Goal: Information Seeking & Learning: Learn about a topic

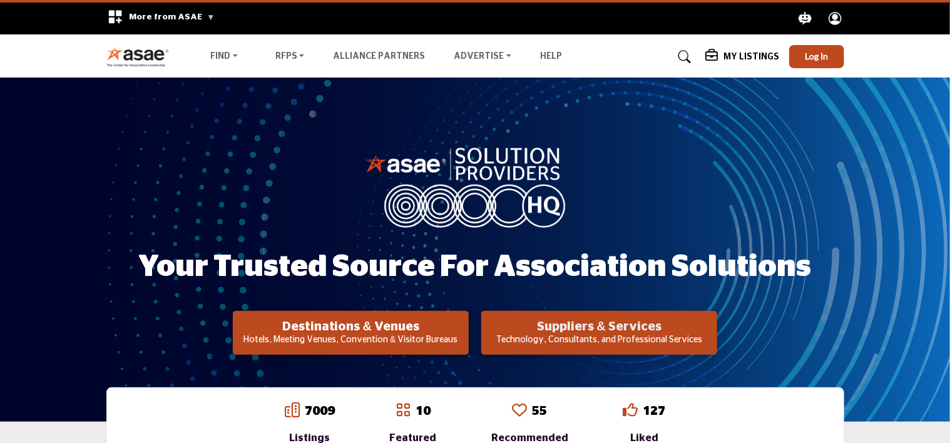
click at [591, 332] on h2 "Suppliers & Services" at bounding box center [599, 326] width 228 height 15
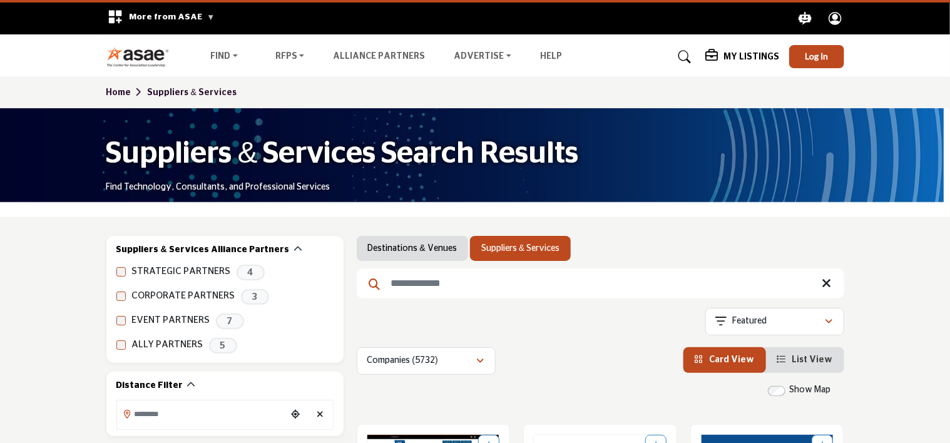
click at [523, 280] on input "Search Keyword" at bounding box center [600, 283] width 487 height 30
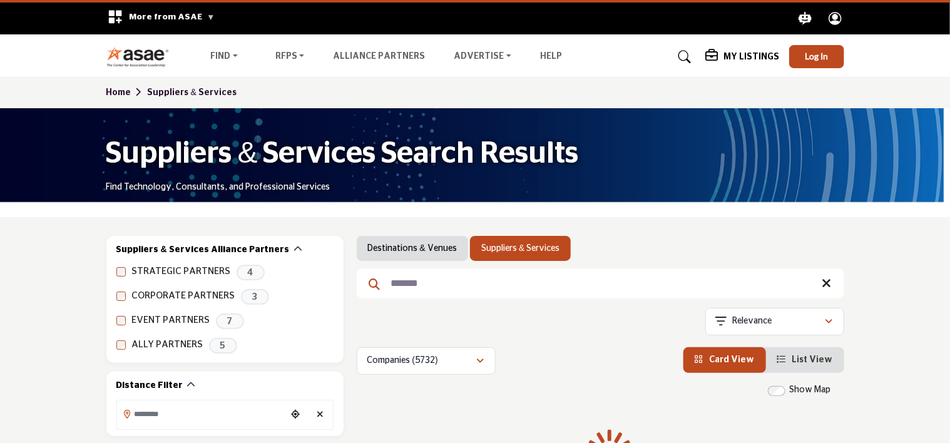
type input "*******"
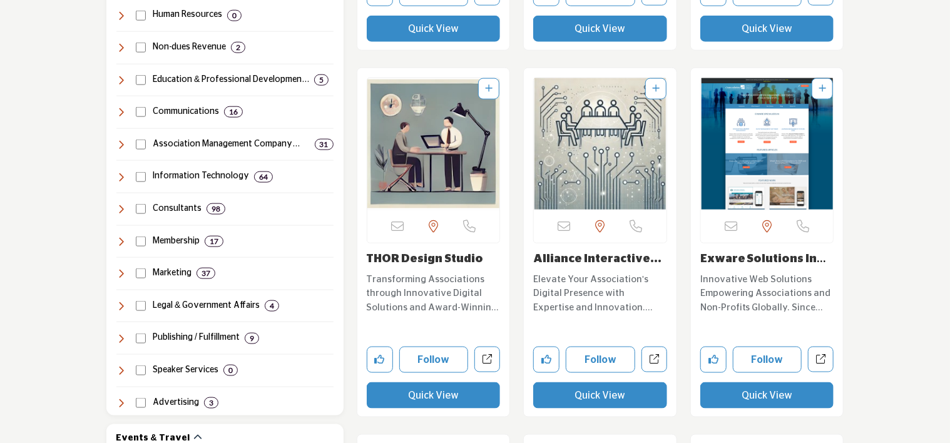
scroll to position [719, 0]
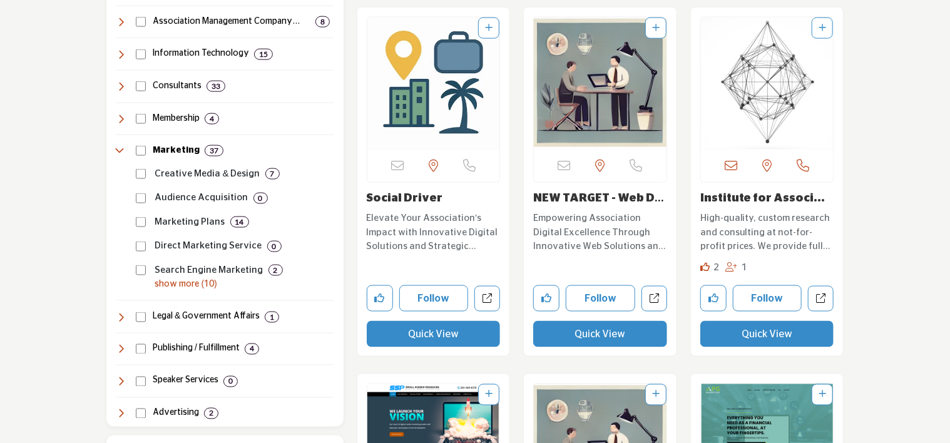
scroll to position [853, 0]
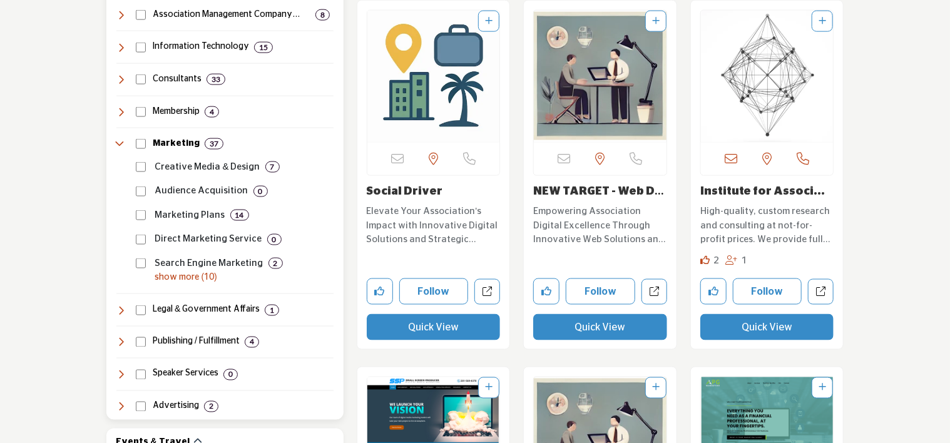
click at [230, 164] on p "Creative Media & Design" at bounding box center [207, 167] width 105 height 14
